Goal: Task Accomplishment & Management: Manage account settings

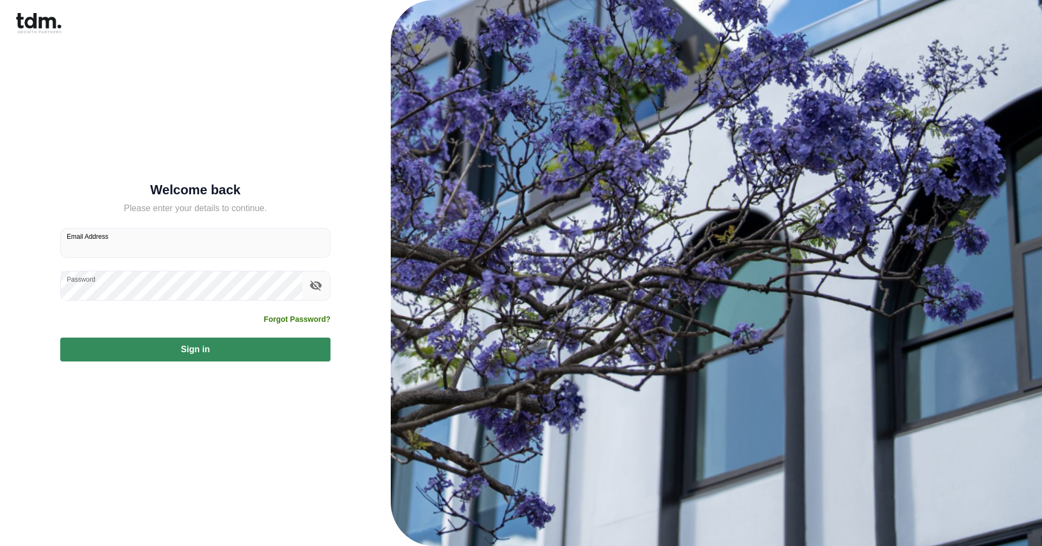
click at [91, 254] on input "Email Address" at bounding box center [195, 243] width 269 height 29
type input "**********"
click at [316, 284] on icon "toggle password visibility" at bounding box center [315, 285] width 13 height 13
click at [40, 302] on div "**********" at bounding box center [195, 273] width 365 height 546
click at [208, 345] on button "Sign in" at bounding box center [195, 350] width 270 height 24
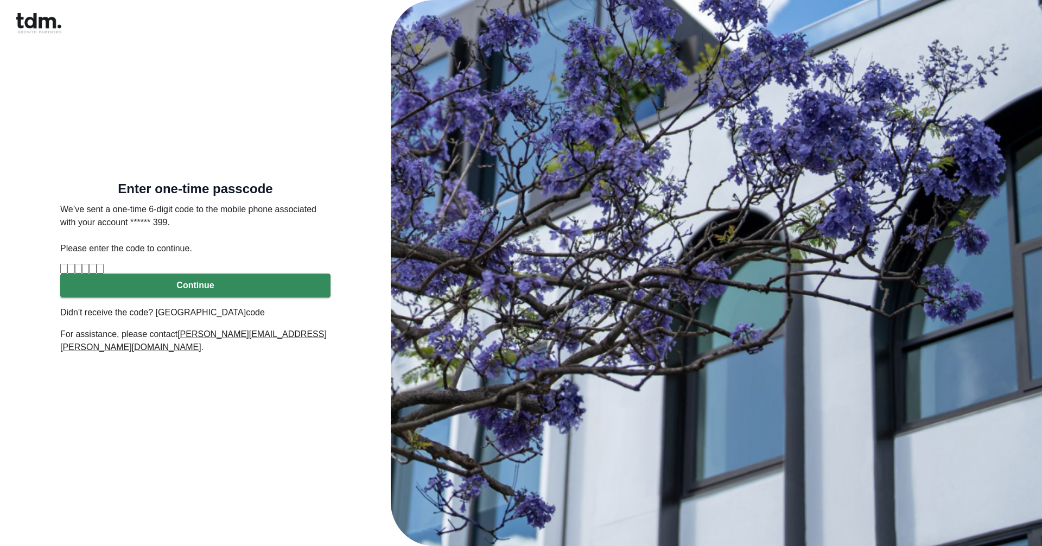
type input "*"
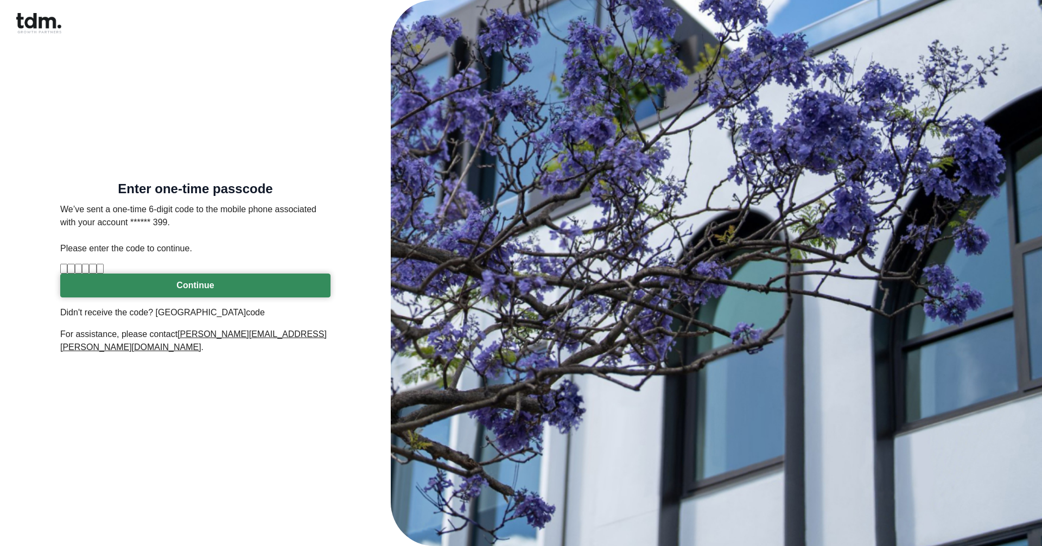
type input "*"
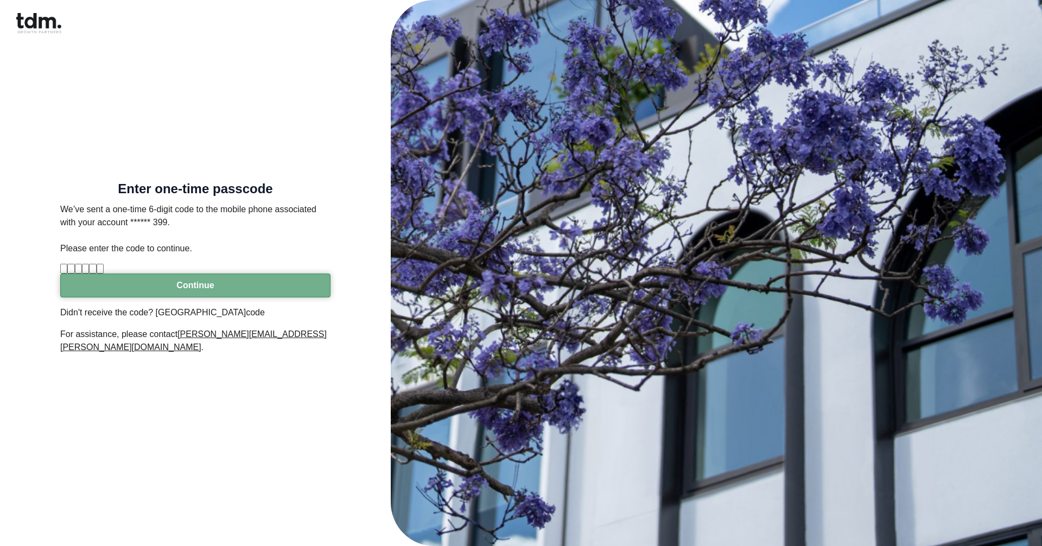
click at [194, 297] on button "Continue" at bounding box center [195, 286] width 270 height 24
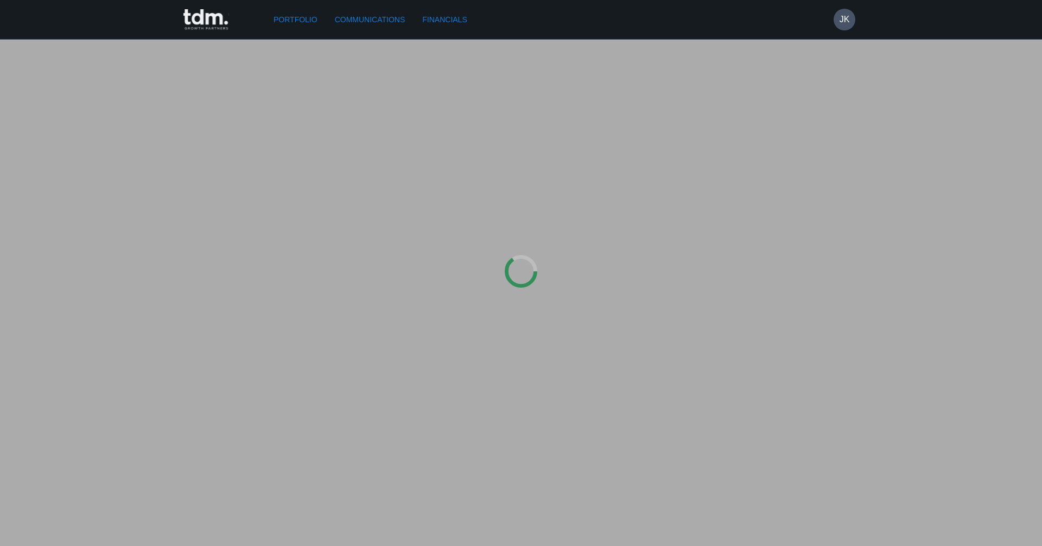
type input "**********"
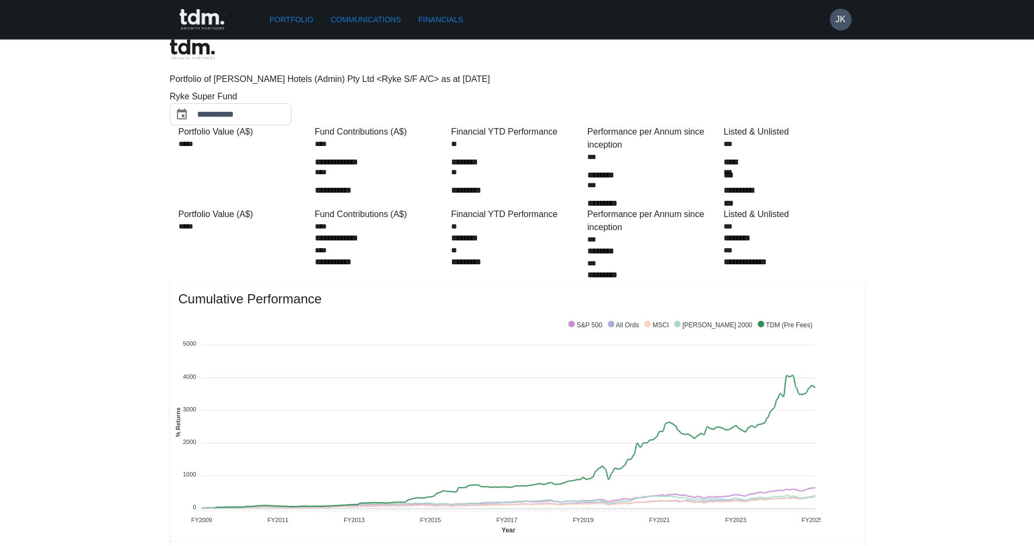
click at [352, 20] on link "Communications" at bounding box center [365, 20] width 79 height 20
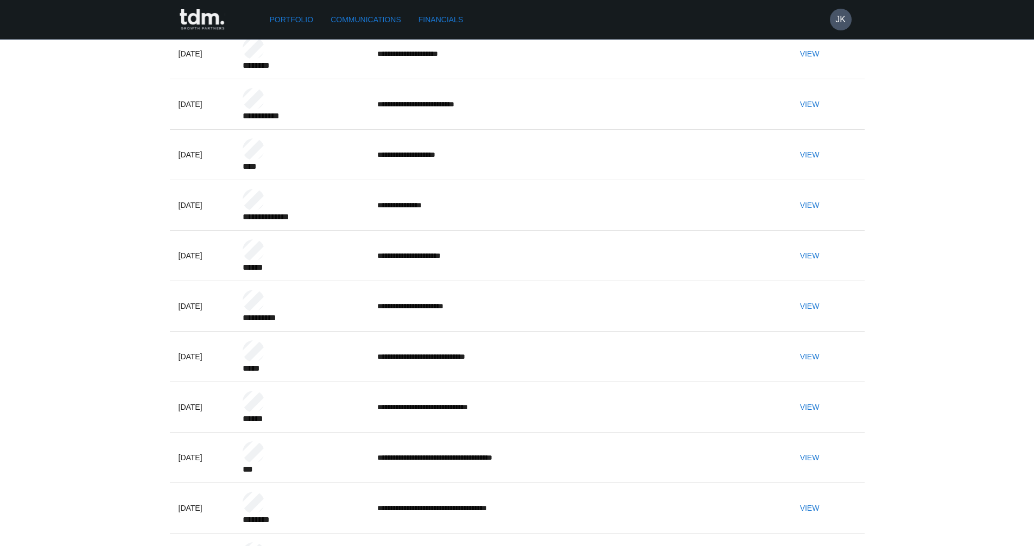
scroll to position [246, 0]
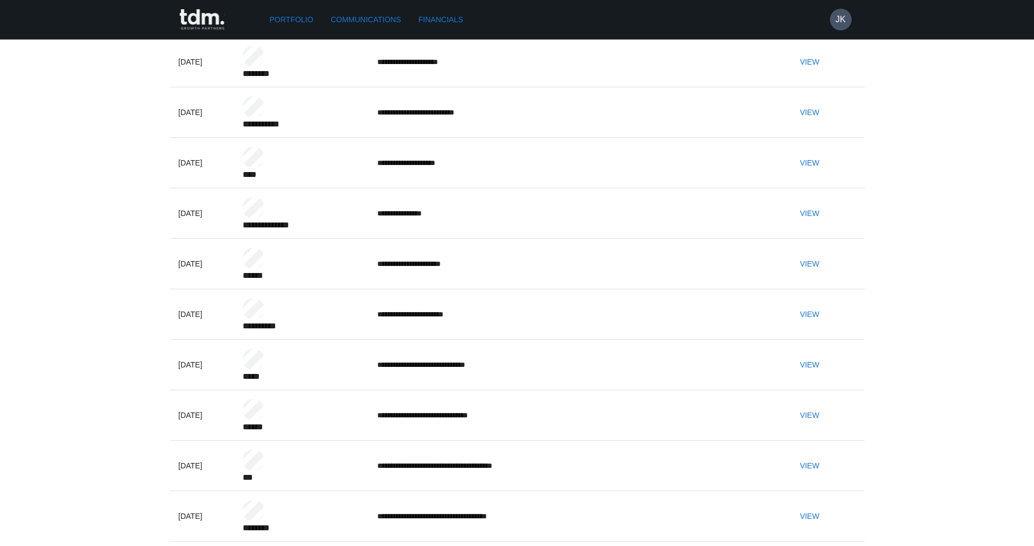
click at [827, 456] on button "View" at bounding box center [810, 466] width 35 height 20
click at [279, 320] on p "**********" at bounding box center [261, 325] width 36 height 11
click at [825, 305] on button "View" at bounding box center [810, 315] width 35 height 20
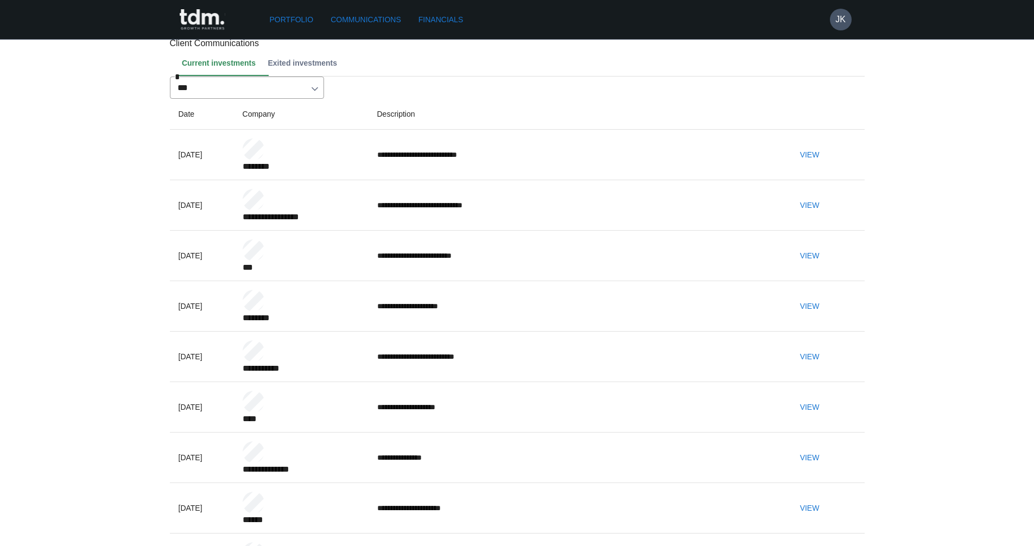
scroll to position [0, 0]
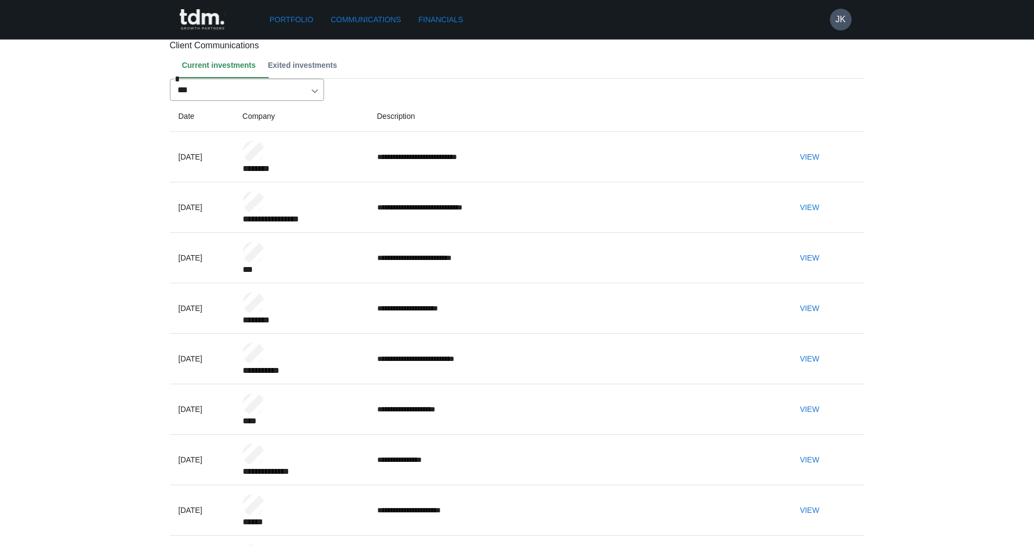
click at [827, 167] on button "View" at bounding box center [810, 157] width 35 height 20
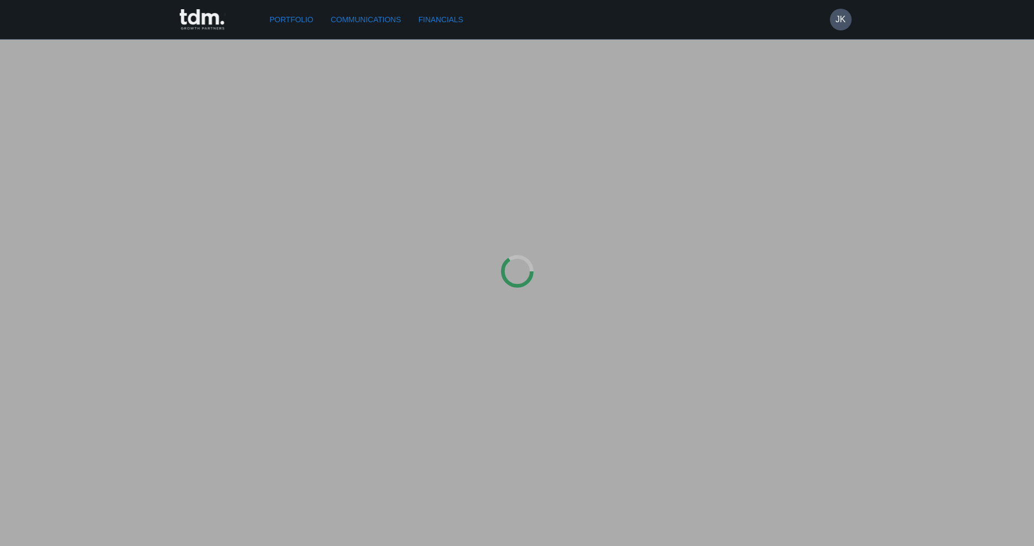
click at [829, 215] on div at bounding box center [517, 273] width 1034 height 546
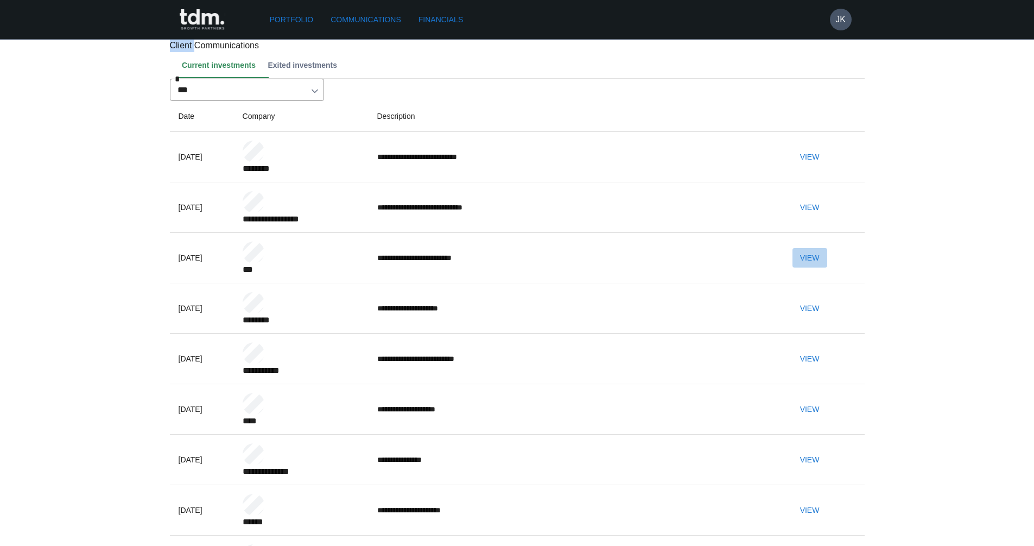
click at [827, 268] on button "View" at bounding box center [810, 258] width 35 height 20
click at [827, 455] on button "View" at bounding box center [810, 460] width 35 height 20
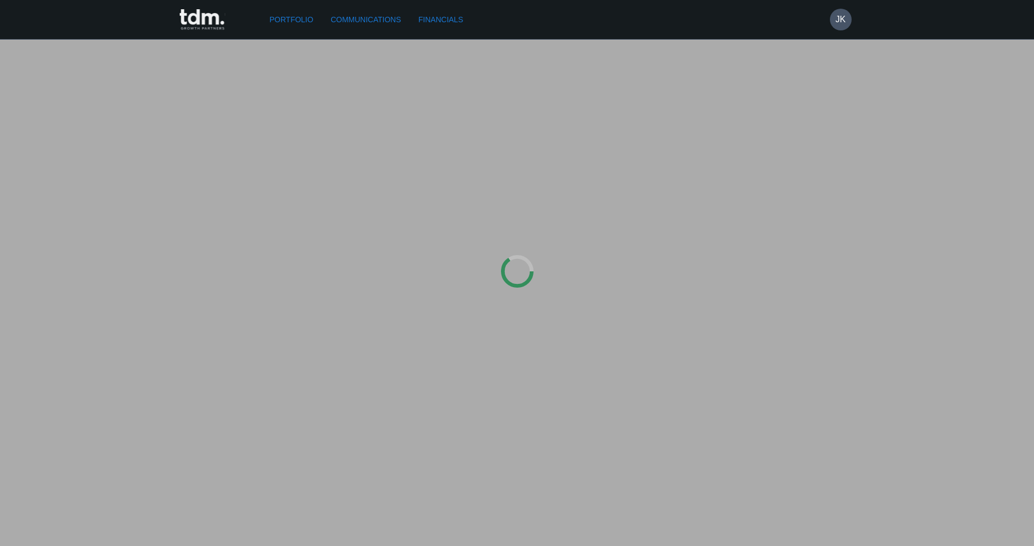
click at [831, 455] on div at bounding box center [517, 273] width 1034 height 546
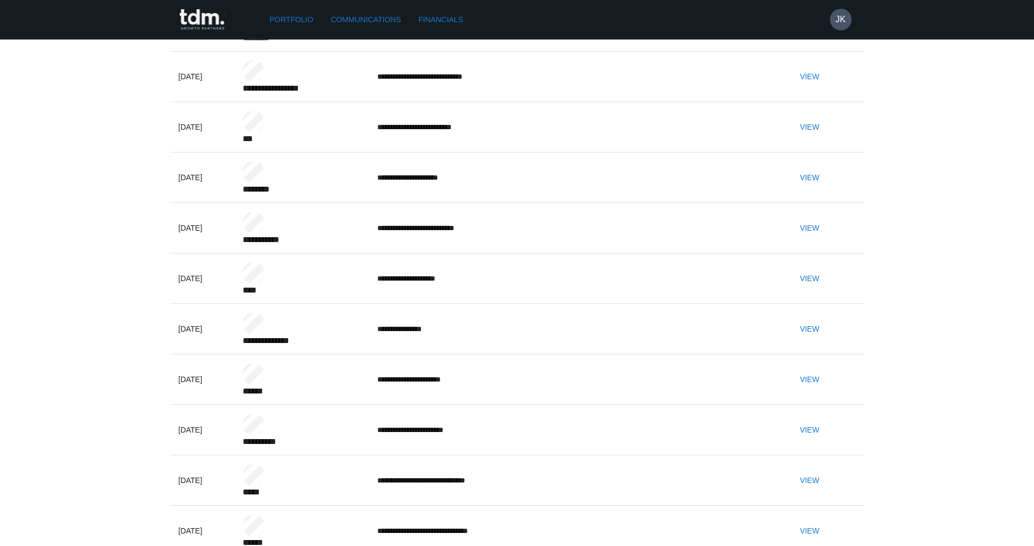
scroll to position [140, 0]
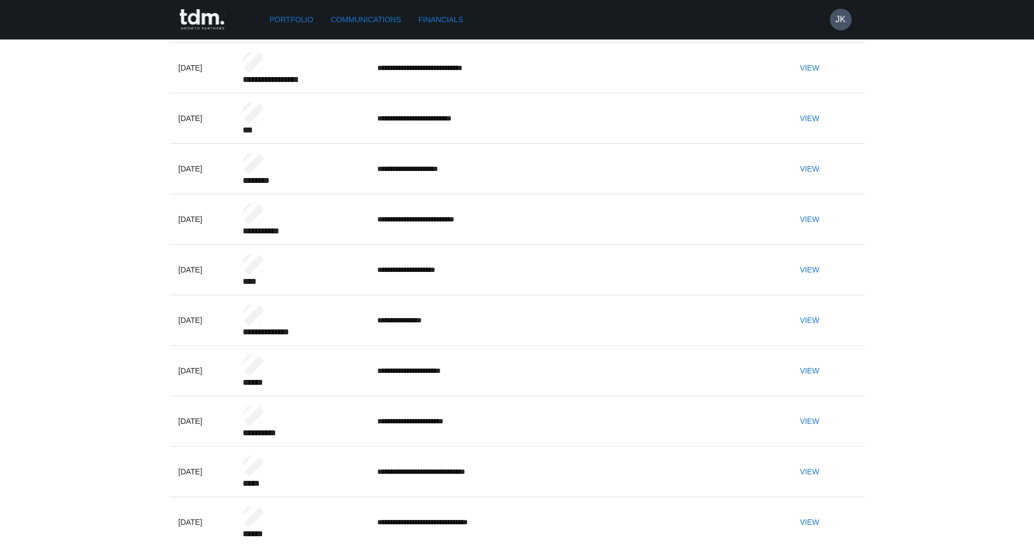
click at [827, 462] on button "View" at bounding box center [810, 472] width 35 height 20
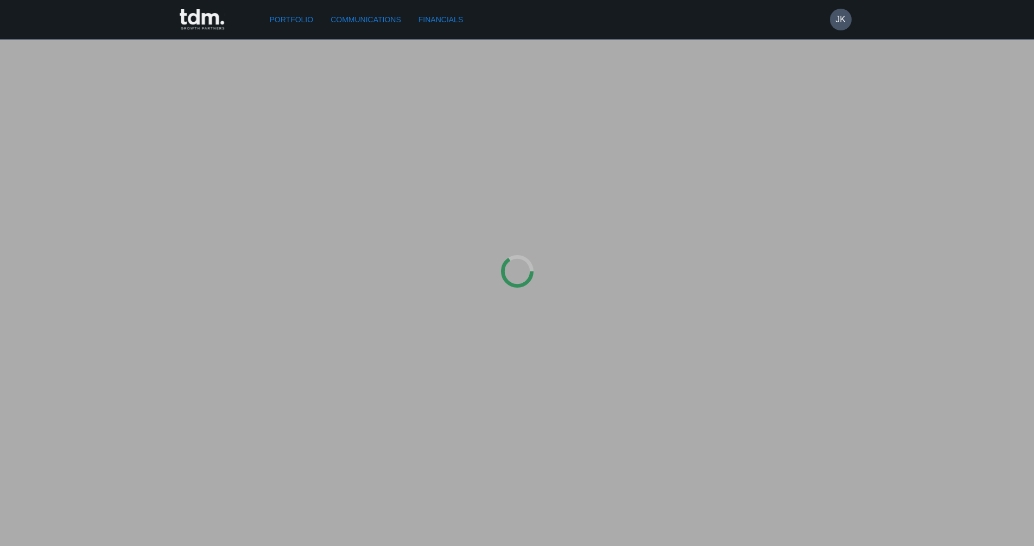
click at [829, 433] on div at bounding box center [517, 273] width 1034 height 546
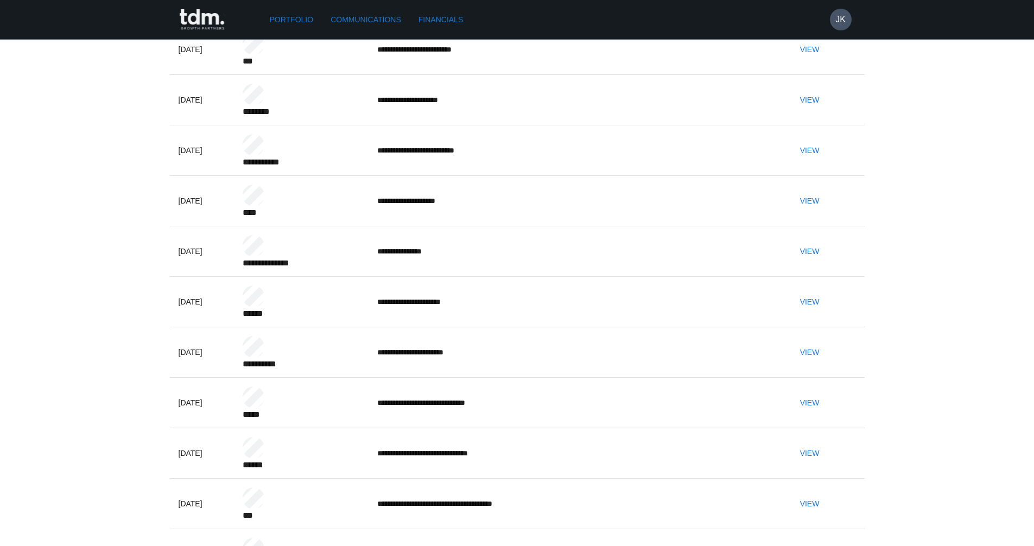
scroll to position [215, 0]
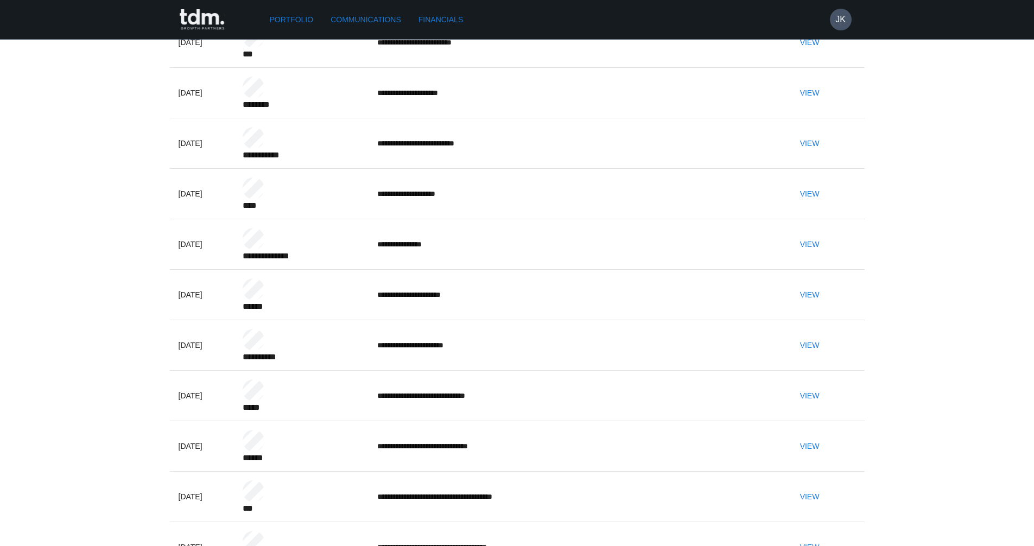
click at [274, 21] on link "Portfolio" at bounding box center [291, 20] width 53 height 20
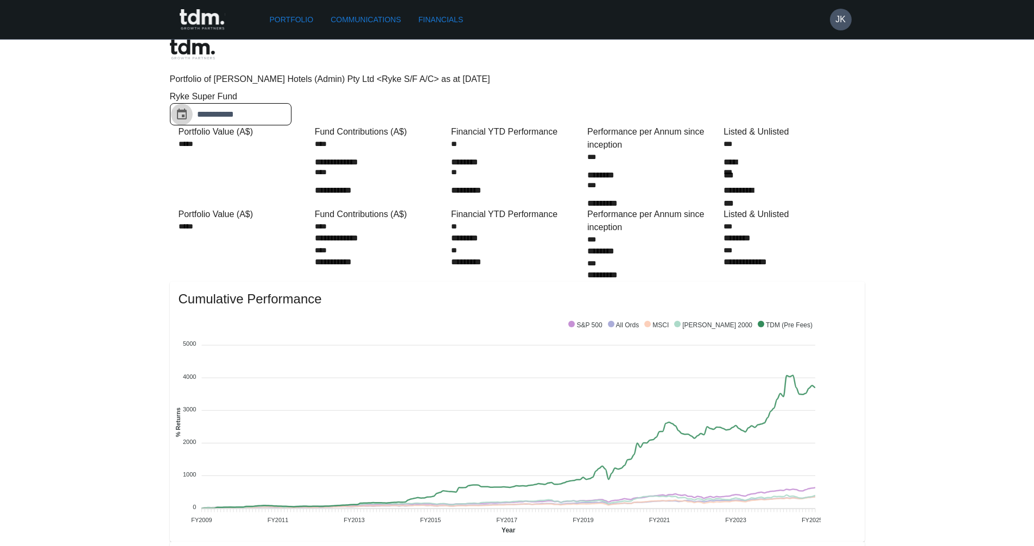
click at [188, 108] on icon "Choose date, selected date is Aug 31, 2025" at bounding box center [181, 114] width 13 height 13
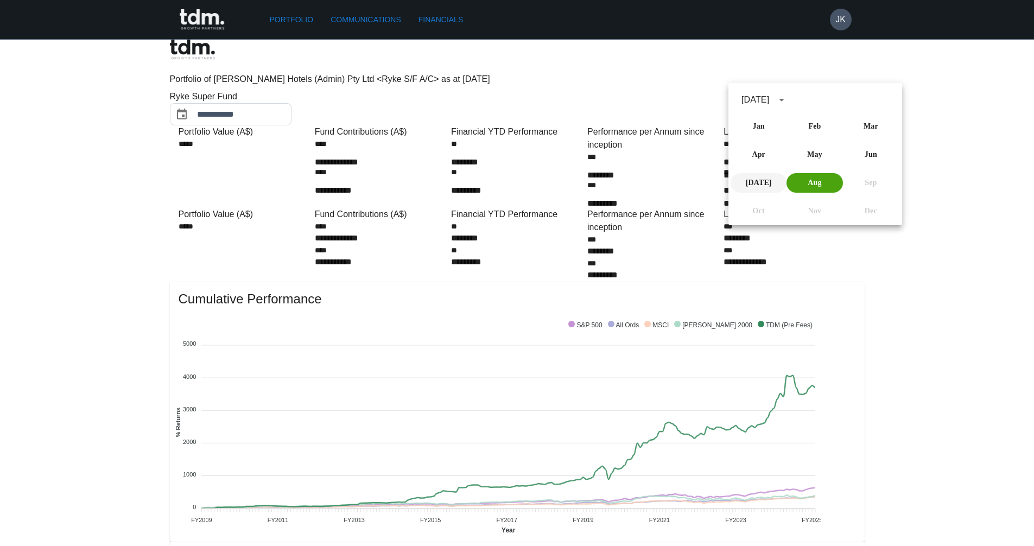
click at [757, 174] on button "[DATE]" at bounding box center [759, 183] width 56 height 20
type input "*********"
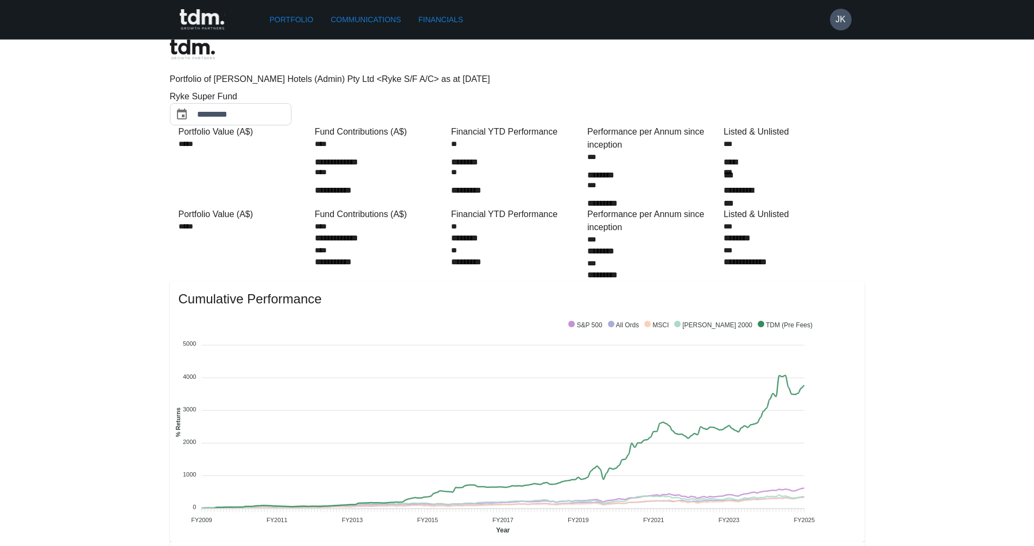
click at [383, 16] on link "Communications" at bounding box center [365, 20] width 79 height 20
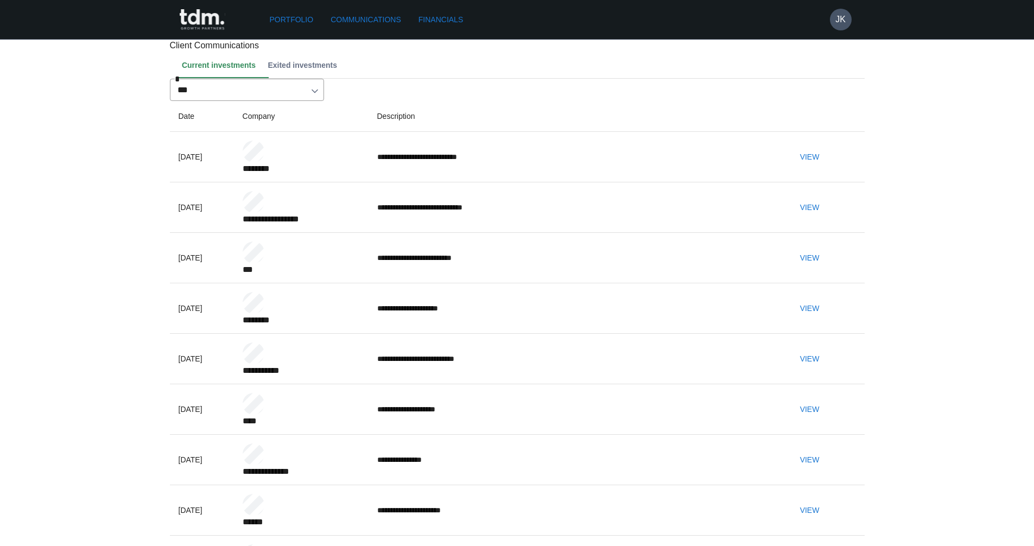
click at [455, 18] on link "Financials" at bounding box center [440, 20] width 53 height 20
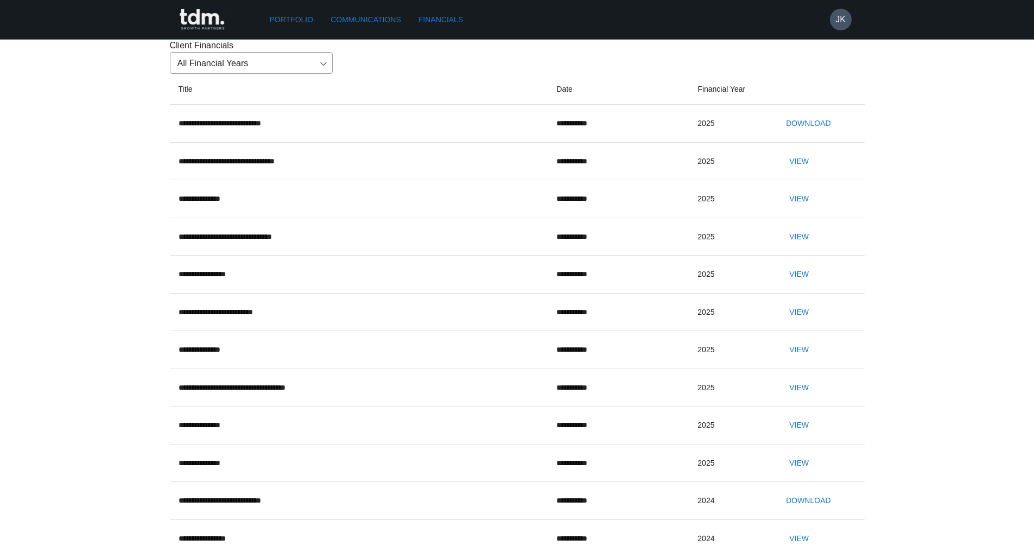
click at [822, 134] on button "Download" at bounding box center [808, 123] width 53 height 20
click at [841, 22] on h6 "JK" at bounding box center [840, 19] width 10 height 13
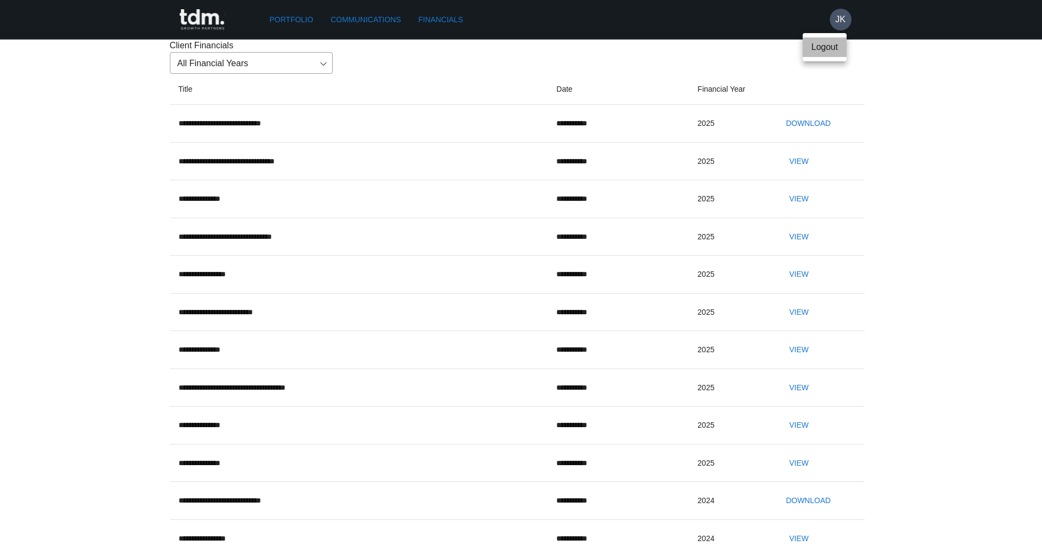
click at [833, 41] on p "Logout" at bounding box center [825, 47] width 27 height 13
